Goal: Contribute content

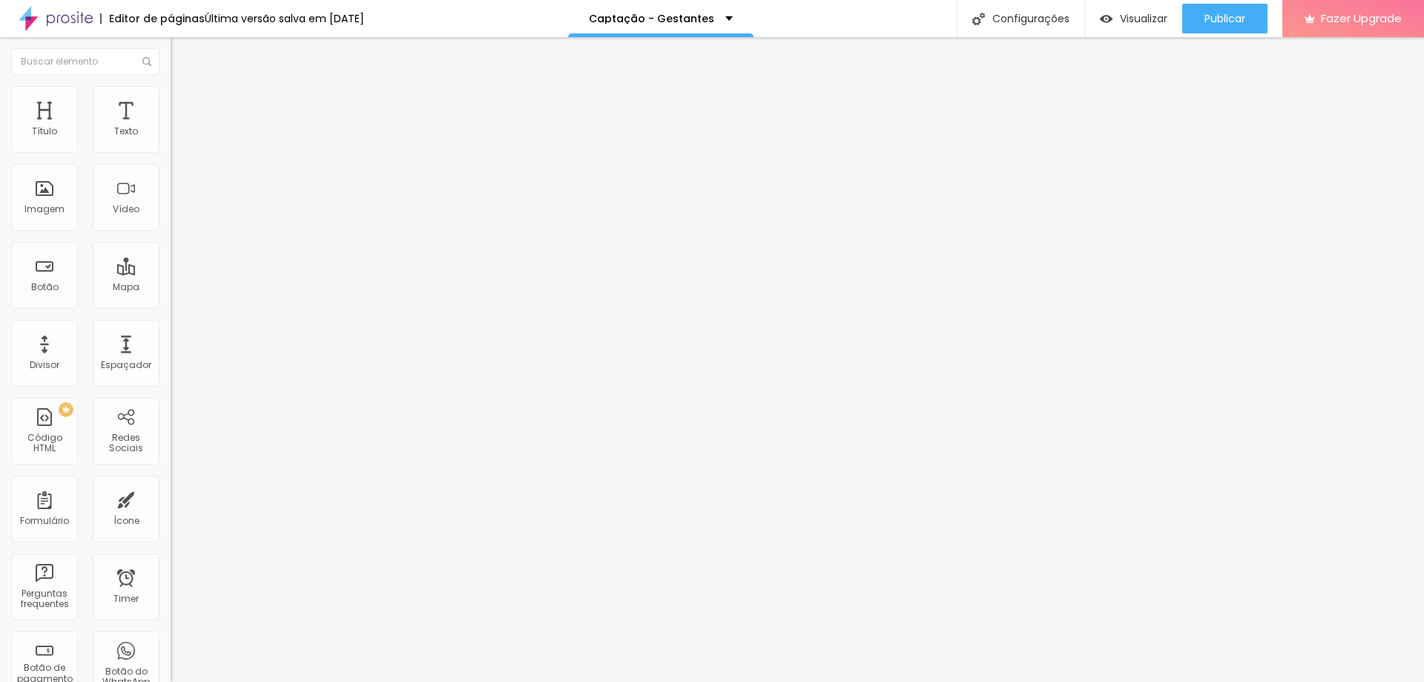
click at [171, 150] on img at bounding box center [175, 154] width 9 height 9
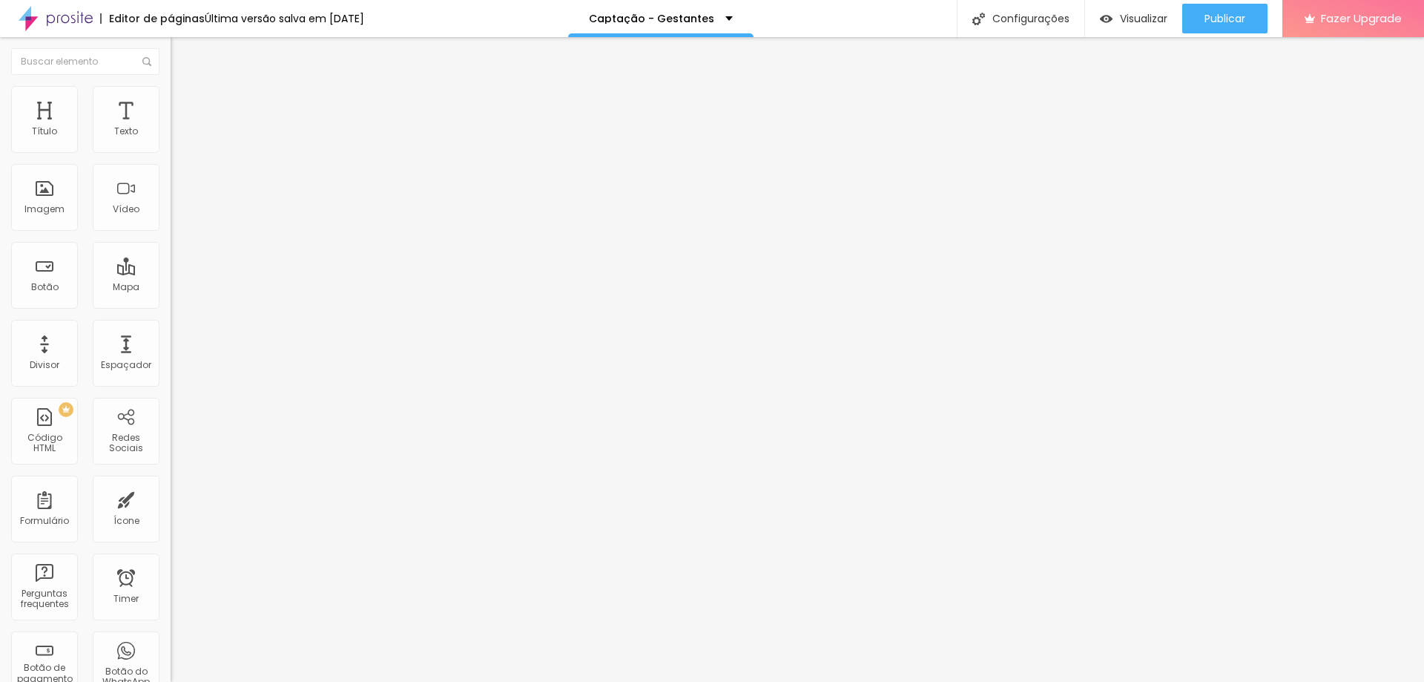
drag, startPoint x: 548, startPoint y: 438, endPoint x: 587, endPoint y: 451, distance: 41.5
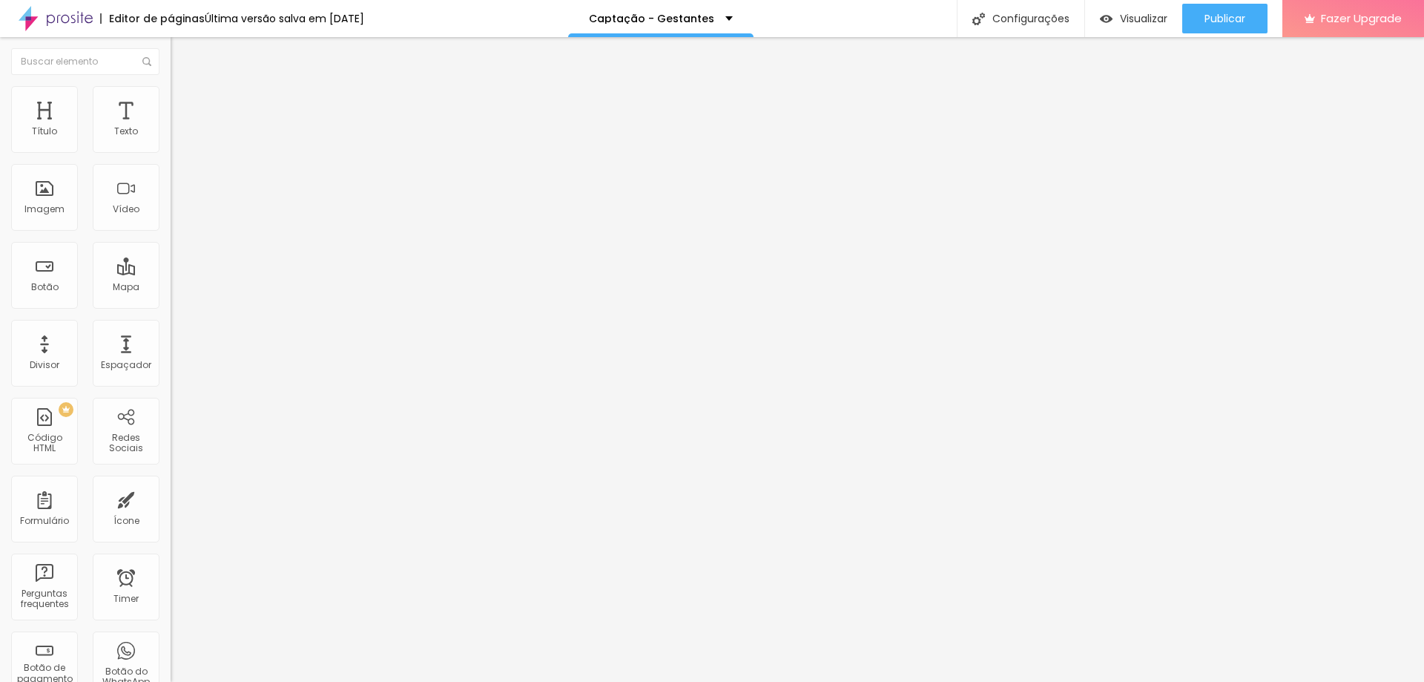
type input "Você está ciente que essa campanha não se trata de um ensaio gratuito, mas que …"
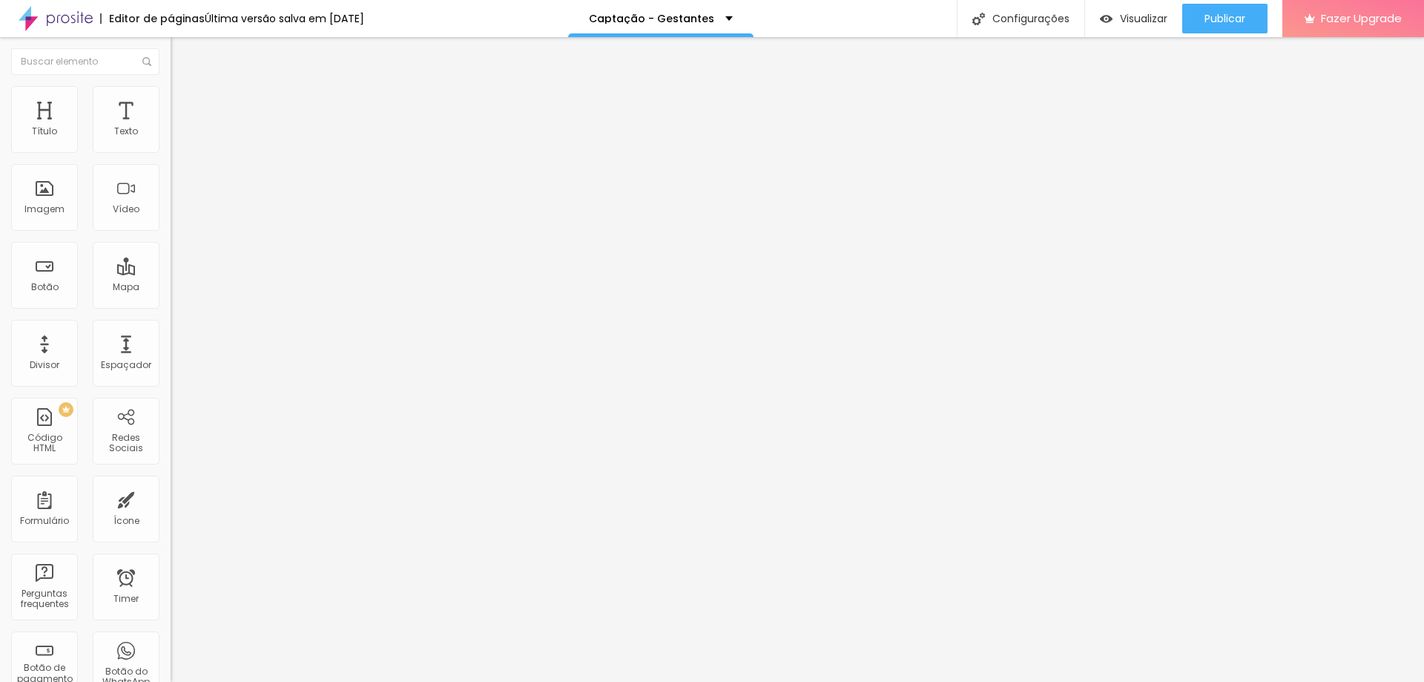
click at [1231, 22] on span "Publicar" at bounding box center [1225, 19] width 41 height 12
click at [1153, 19] on span "Visualizar" at bounding box center [1130, 19] width 47 height 12
click at [1223, 16] on span "Publicar" at bounding box center [1225, 19] width 41 height 12
